Goal: Task Accomplishment & Management: Manage account settings

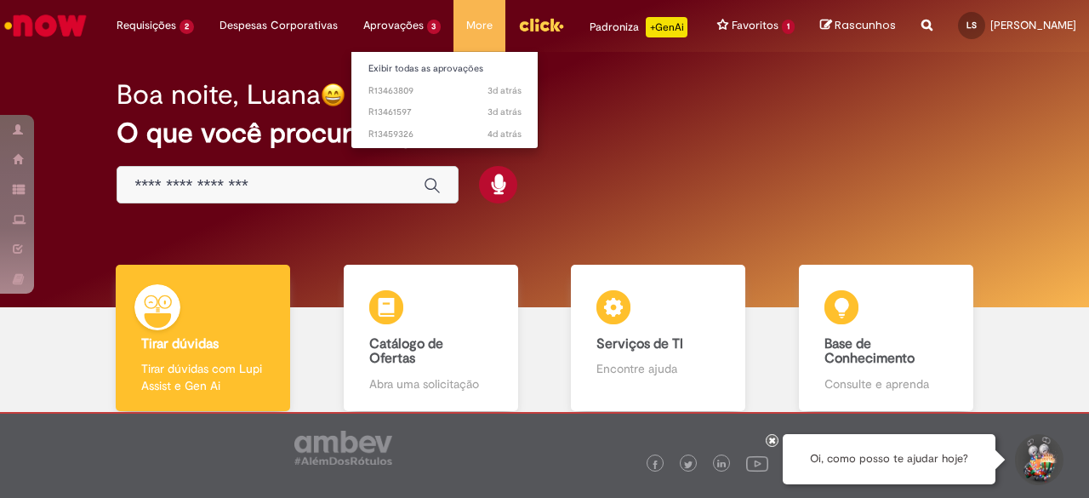
click at [363, 34] on li "Aprovações 3 Exibir todas as aprovações 3d atrás 3 dias atrás R13463809 3d atrá…" at bounding box center [402, 25] width 104 height 51
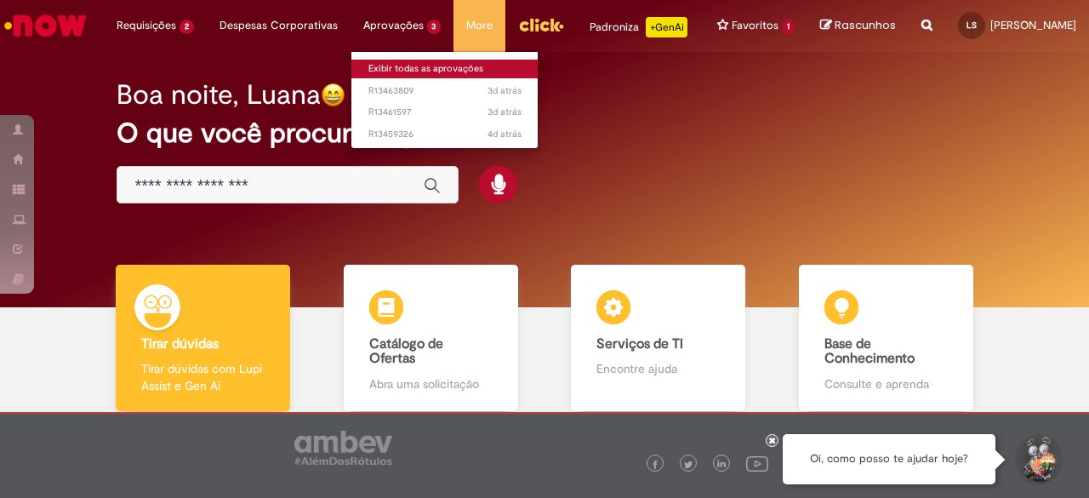
click at [373, 66] on link "Exibir todas as aprovações" at bounding box center [444, 69] width 187 height 19
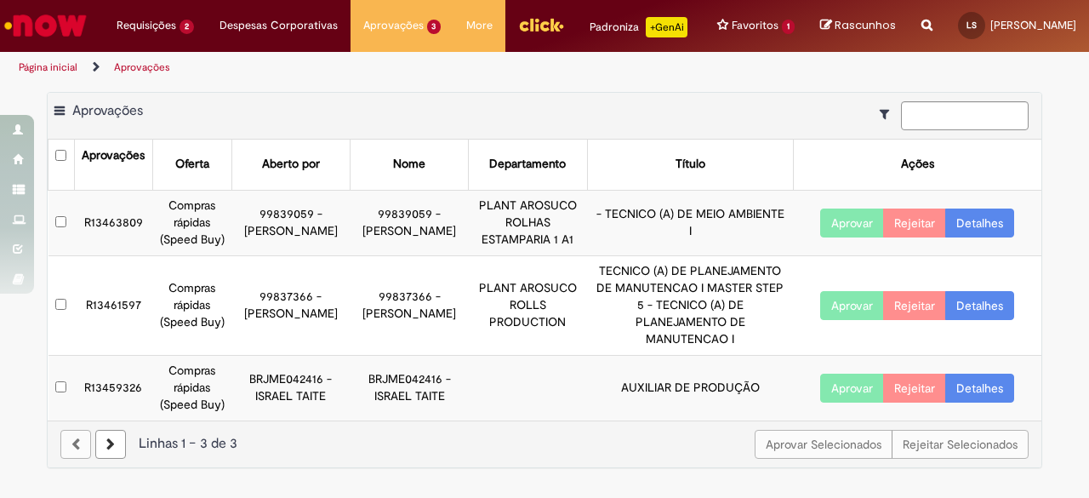
click at [978, 230] on link "Detalhes" at bounding box center [979, 222] width 69 height 29
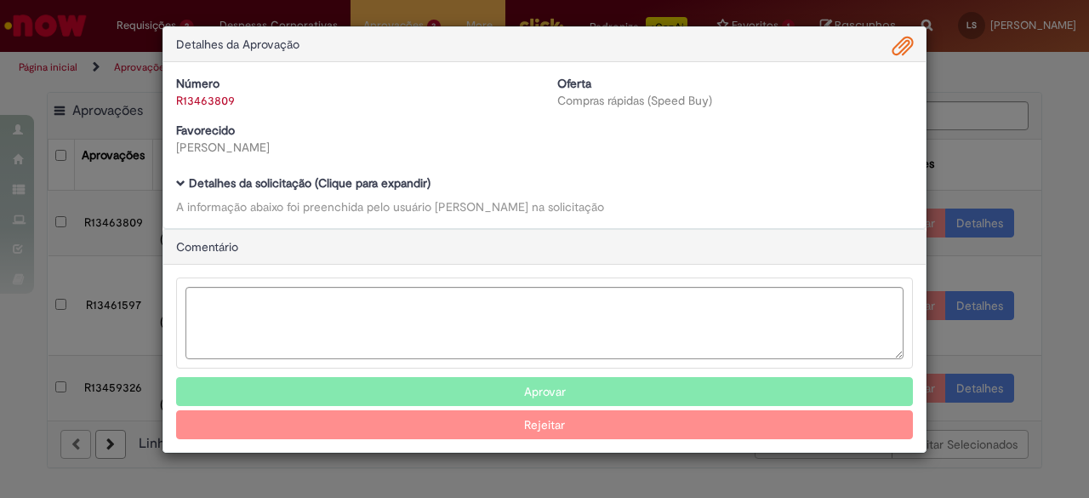
click at [903, 43] on span "Ambev Approval Modal" at bounding box center [902, 46] width 20 height 29
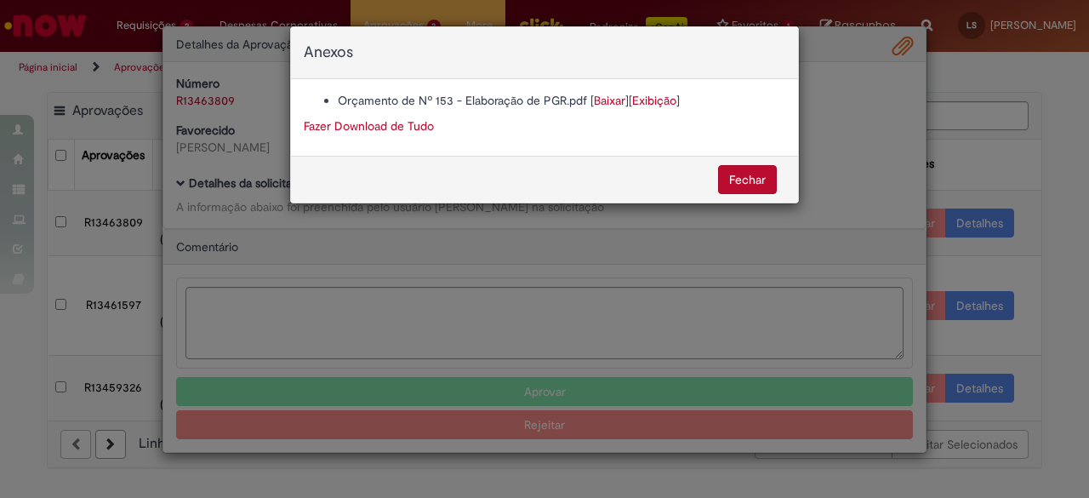
click at [368, 122] on link "Fazer Download de Tudo" at bounding box center [369, 125] width 130 height 15
click at [725, 174] on button "Fechar" at bounding box center [747, 179] width 59 height 29
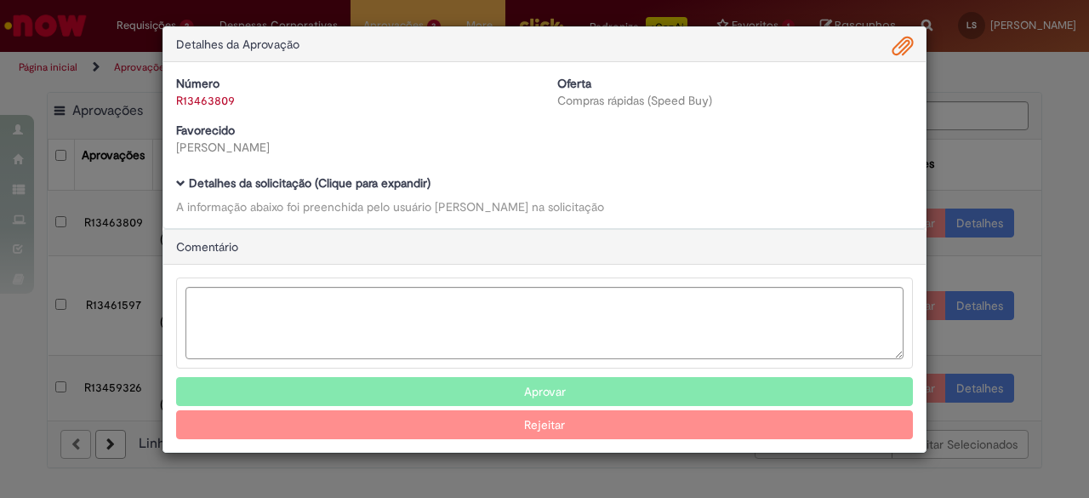
click at [1026, 144] on div "Detalhes da Aprovação Número R13463809 Oferta Compras rápidas (Speed Buy) Favor…" at bounding box center [544, 249] width 1089 height 498
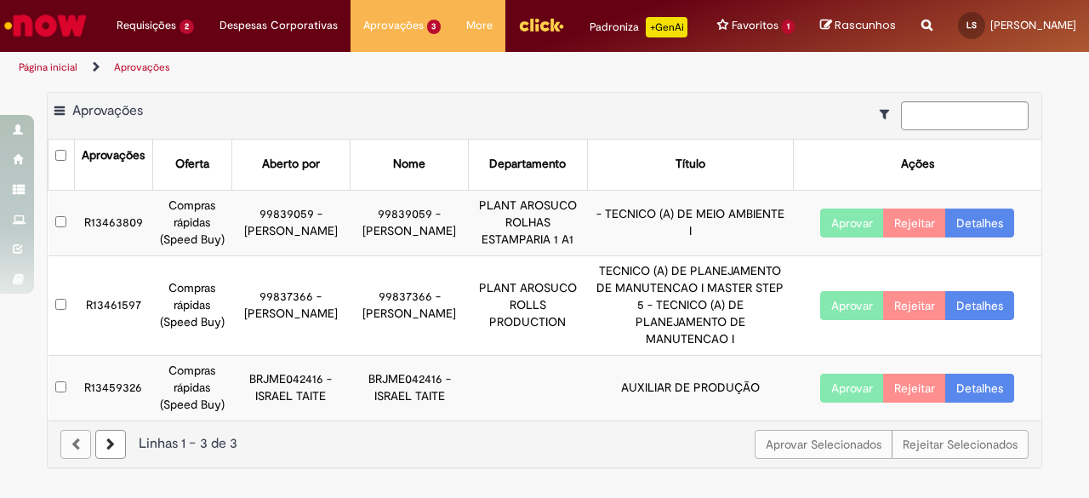
click at [852, 237] on button "Aprovar" at bounding box center [852, 222] width 64 height 29
